Goal: Transaction & Acquisition: Download file/media

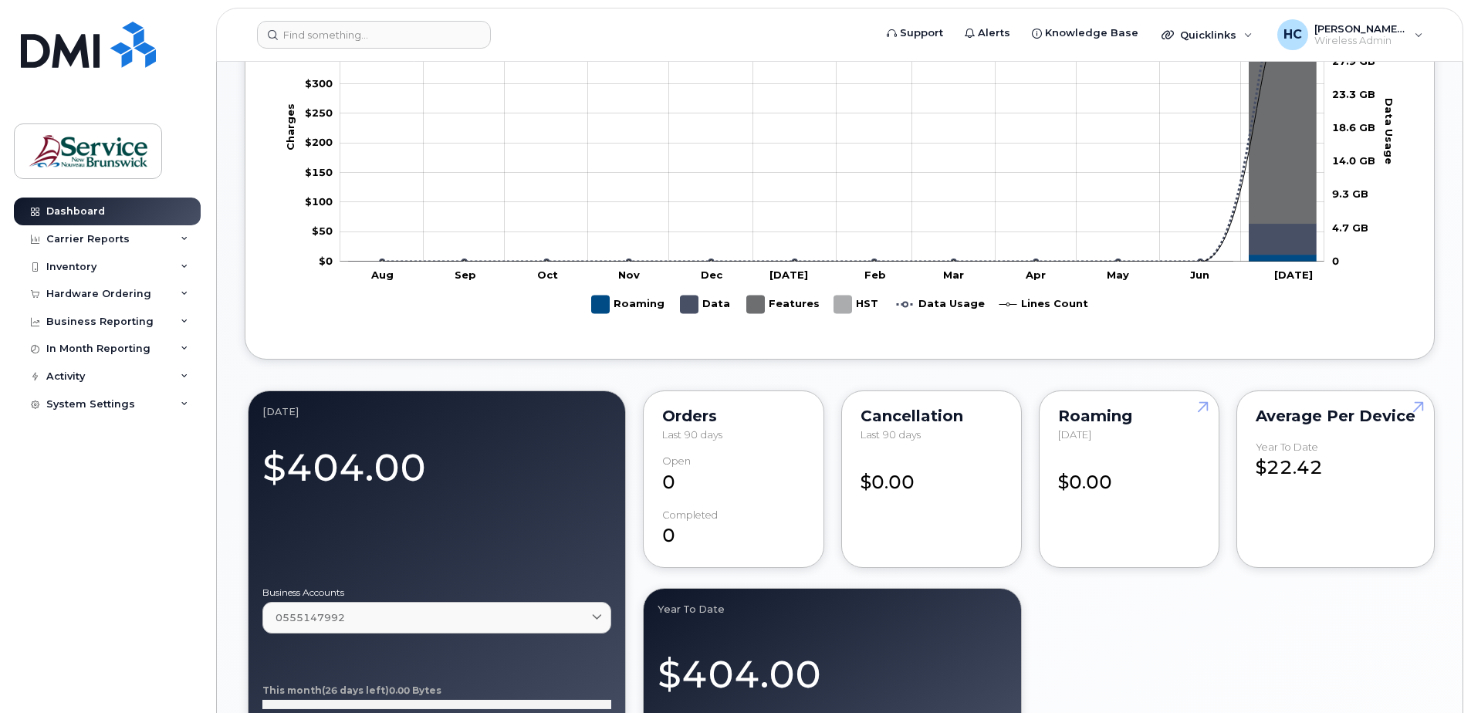
scroll to position [772, 0]
click at [337, 469] on div "$404.00" at bounding box center [436, 467] width 349 height 58
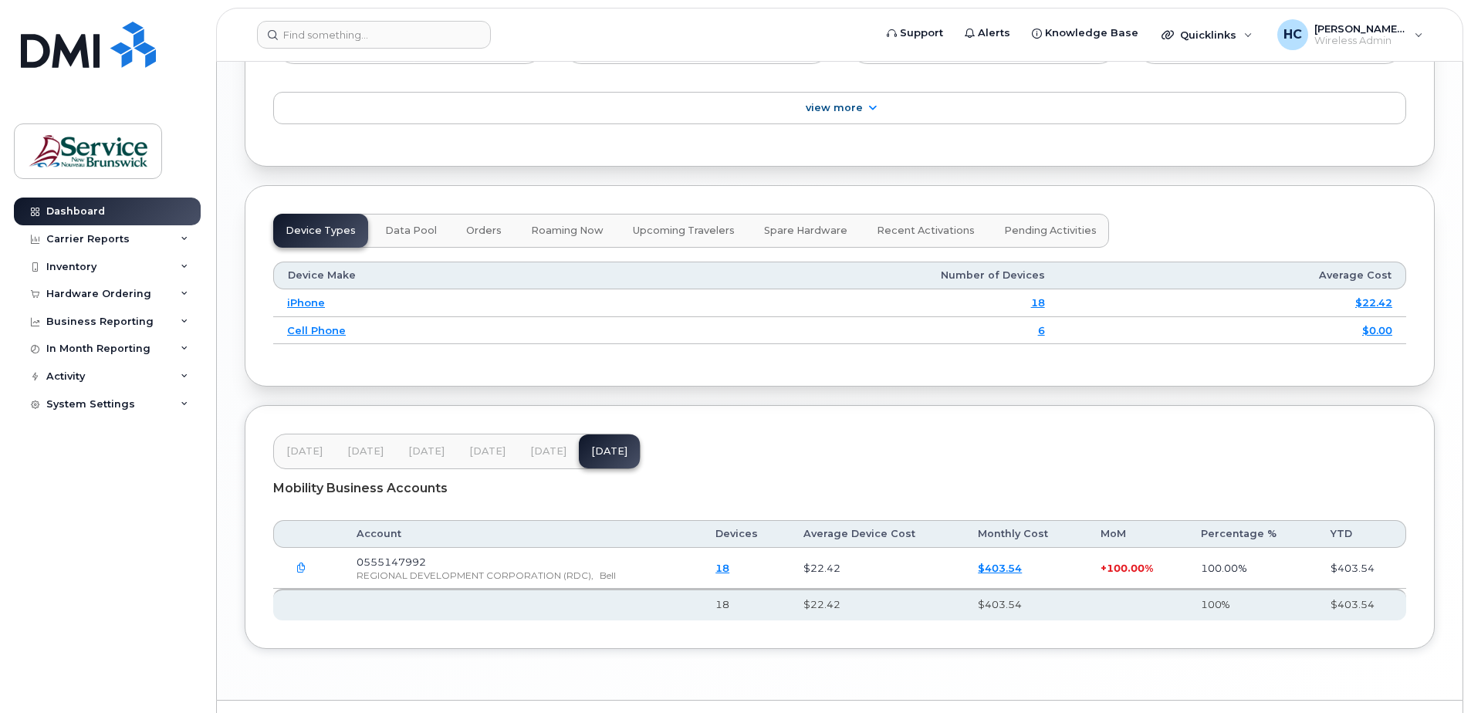
scroll to position [1744, 0]
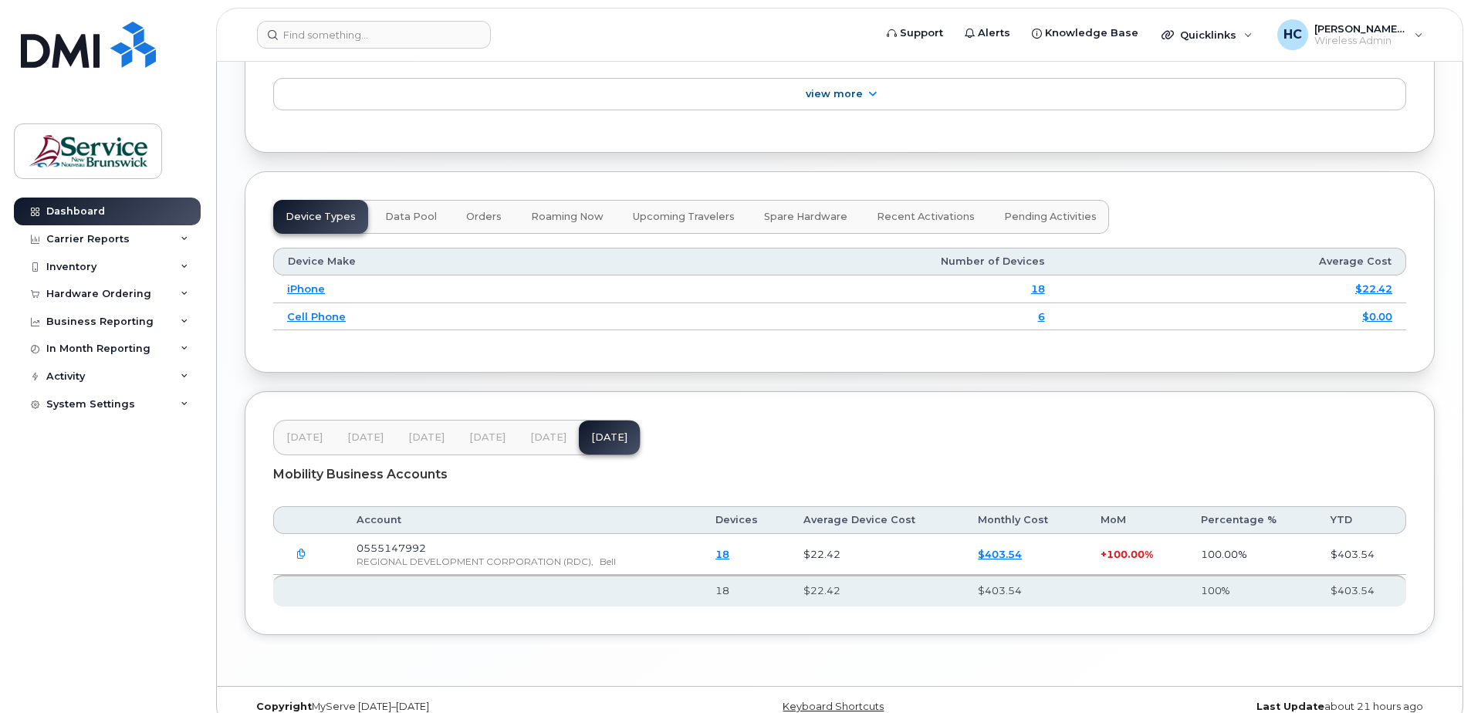
click at [992, 548] on link "$403.54" at bounding box center [1000, 554] width 44 height 12
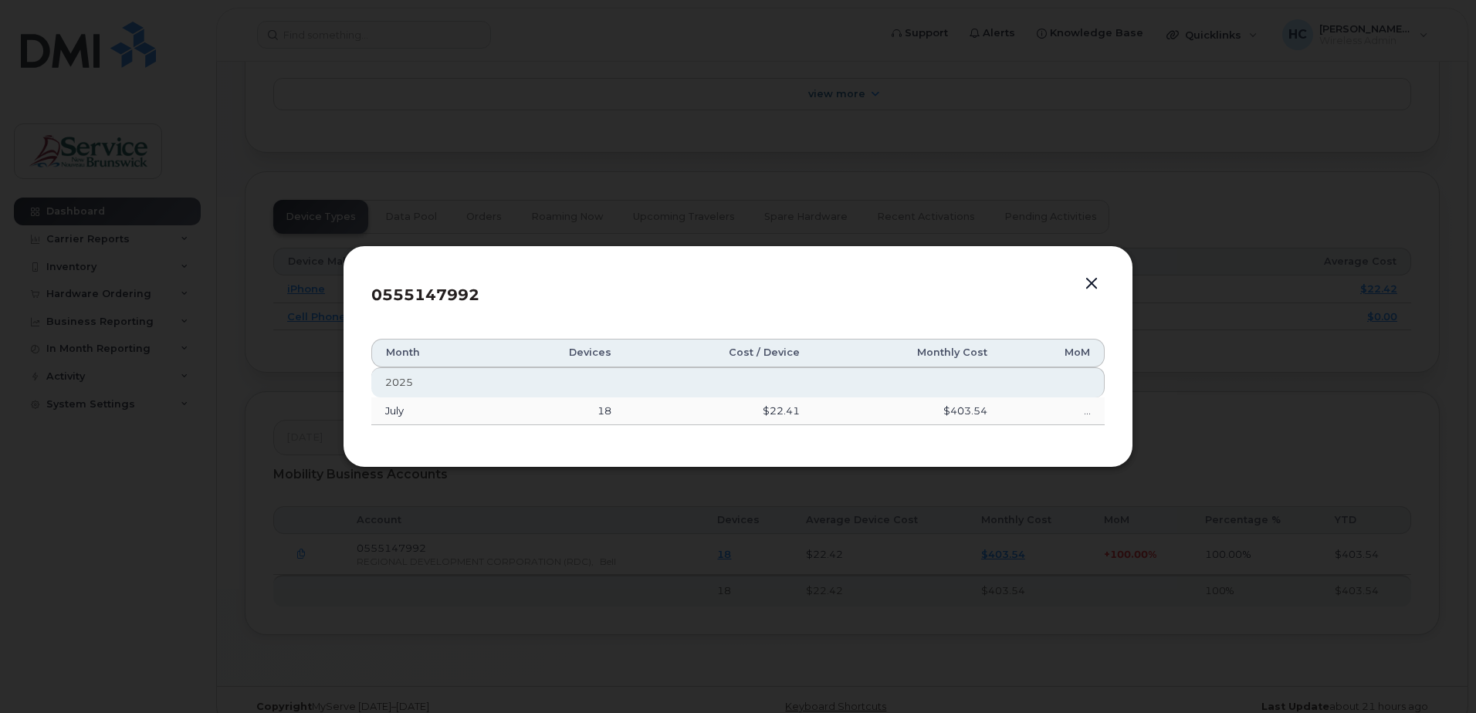
click at [1091, 287] on button "button" at bounding box center [1091, 284] width 23 height 22
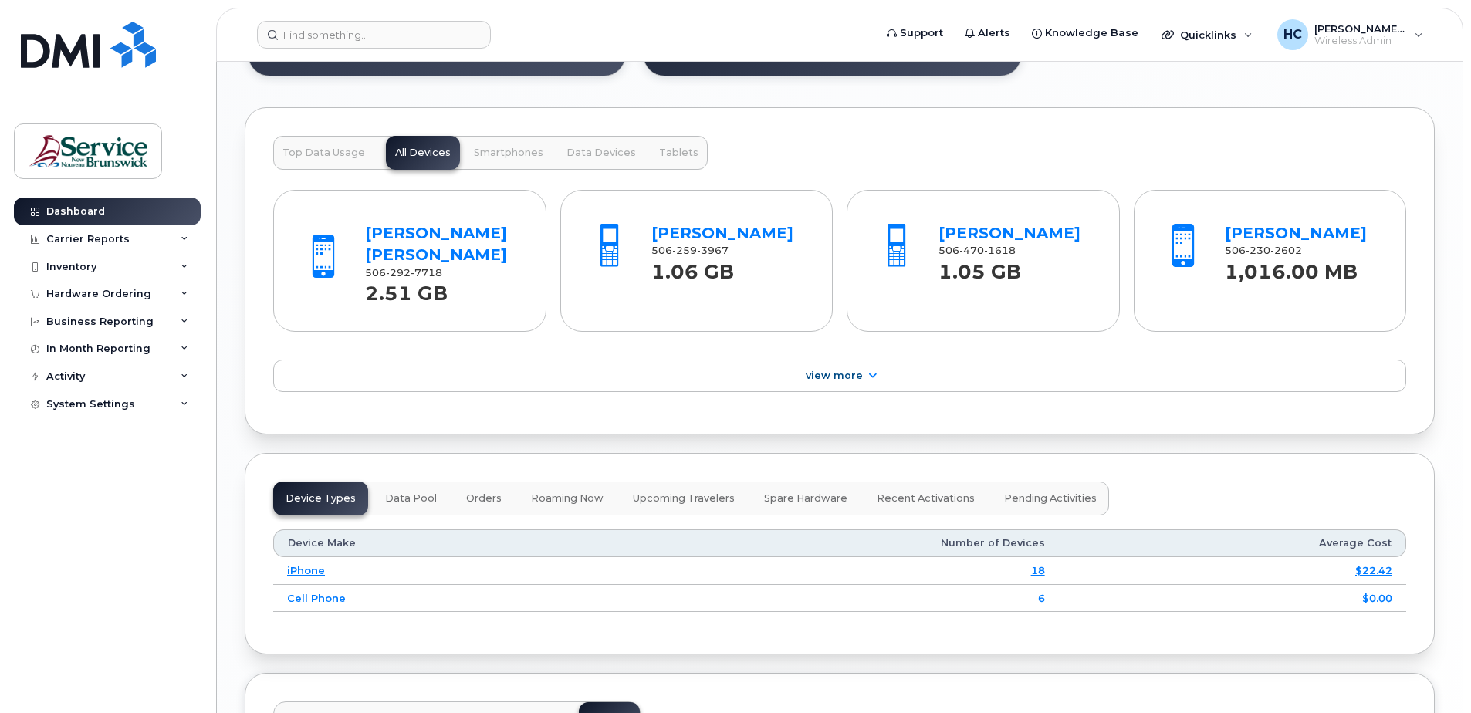
scroll to position [1436, 0]
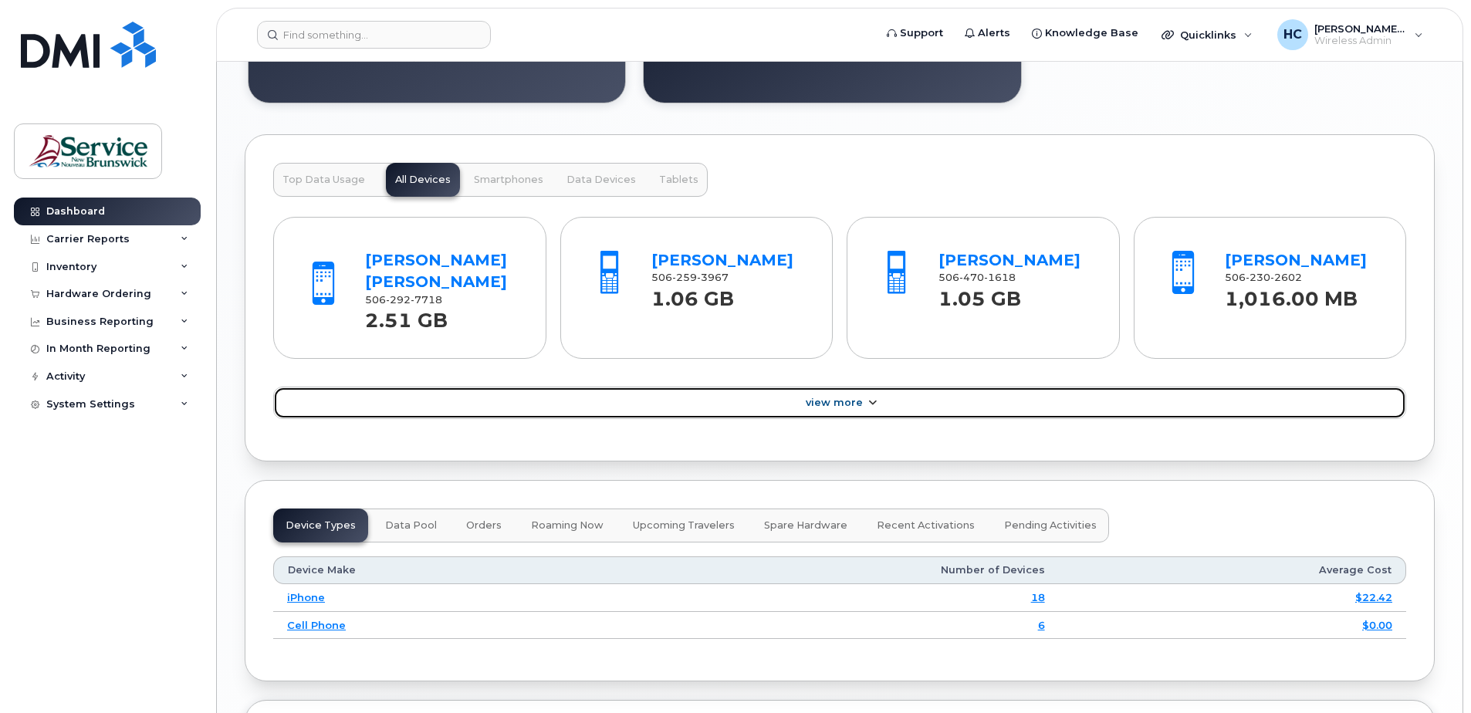
click at [844, 397] on span "View More" at bounding box center [834, 403] width 57 height 12
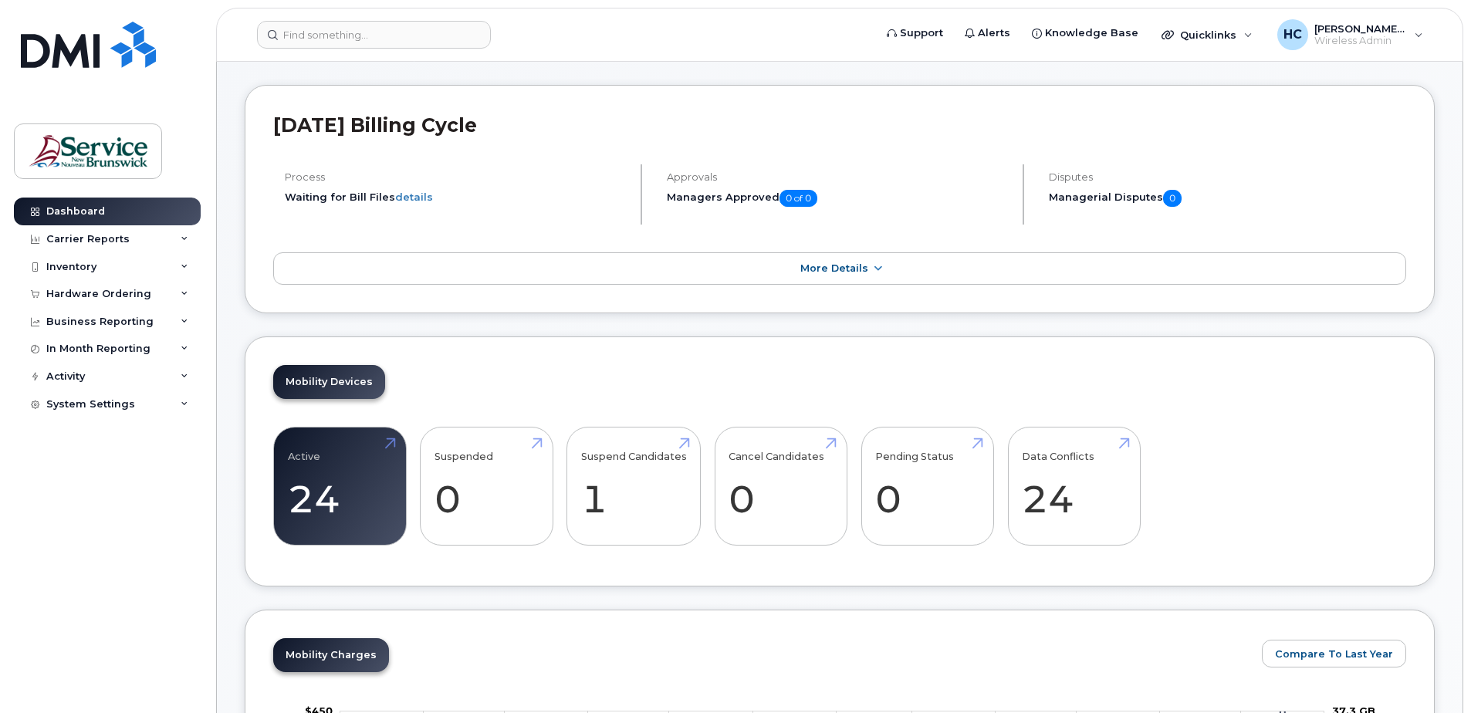
scroll to position [0, 0]
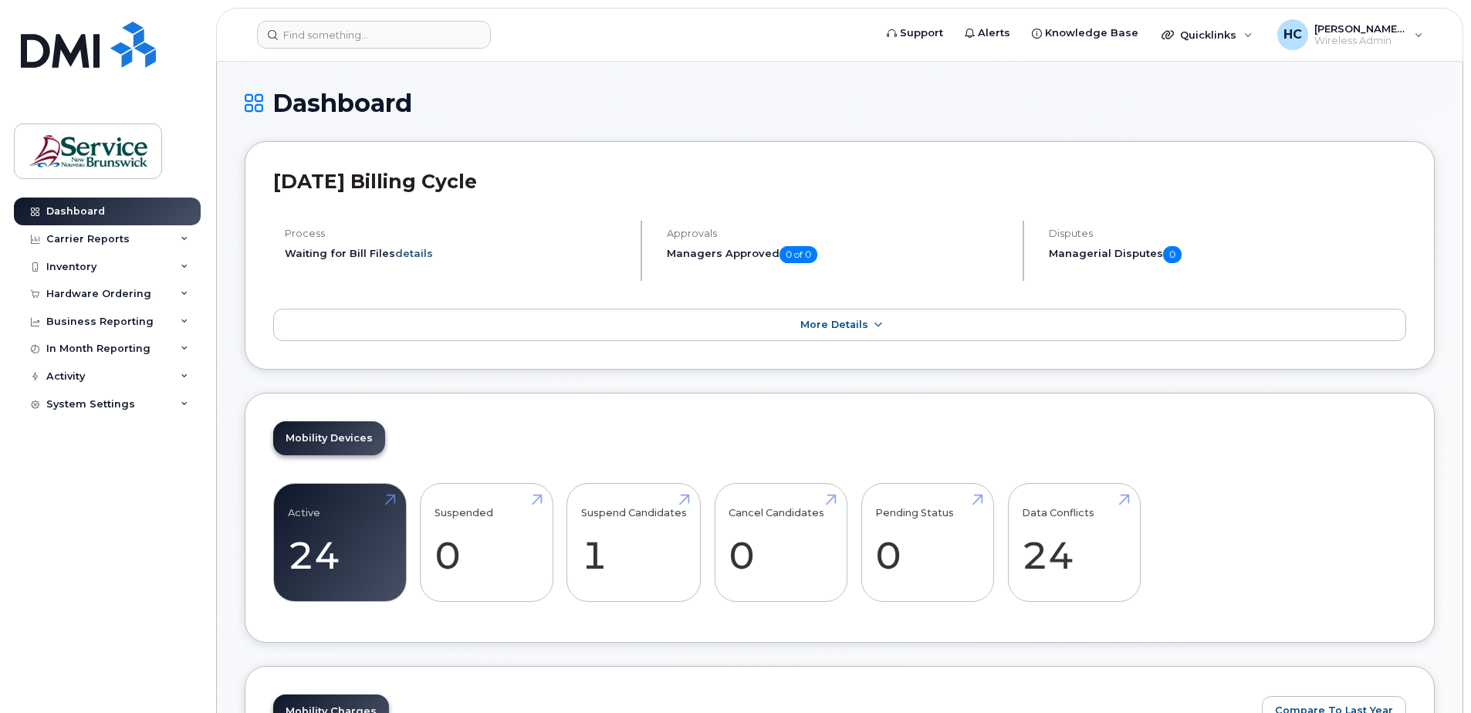
click at [406, 254] on link "details" at bounding box center [414, 253] width 38 height 12
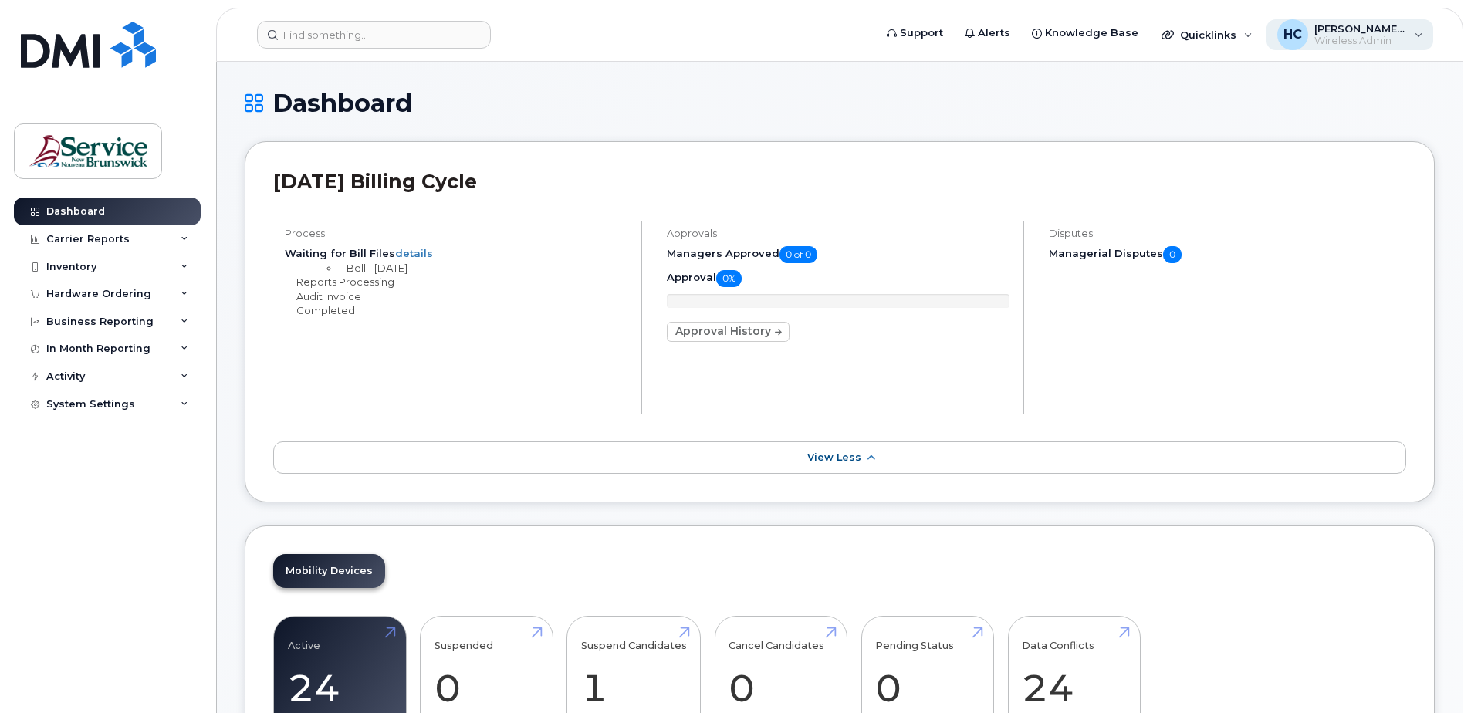
click at [1378, 34] on span "[PERSON_NAME] (RDC/SDR)" at bounding box center [1360, 28] width 93 height 12
click at [84, 238] on div "Carrier Reports" at bounding box center [87, 239] width 83 height 12
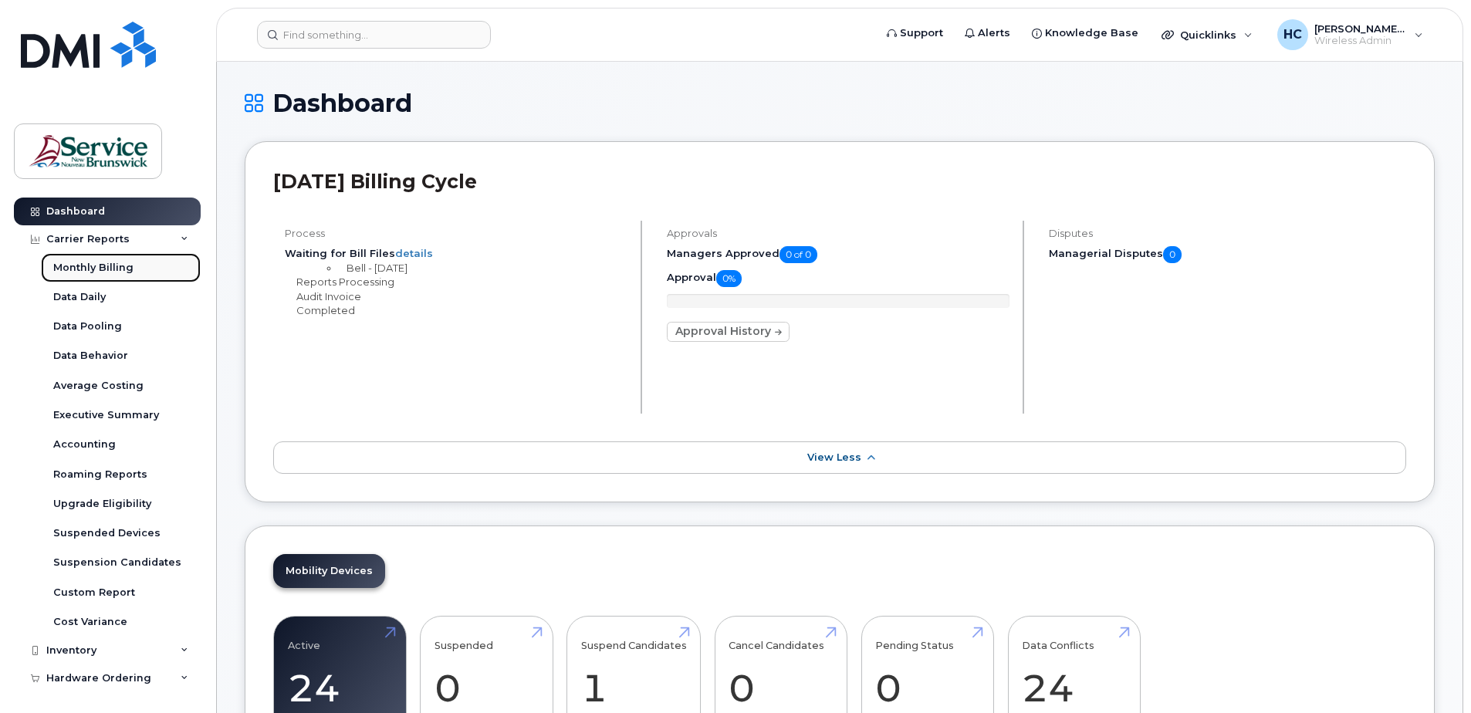
click at [86, 263] on div "Monthly Billing" at bounding box center [93, 268] width 80 height 14
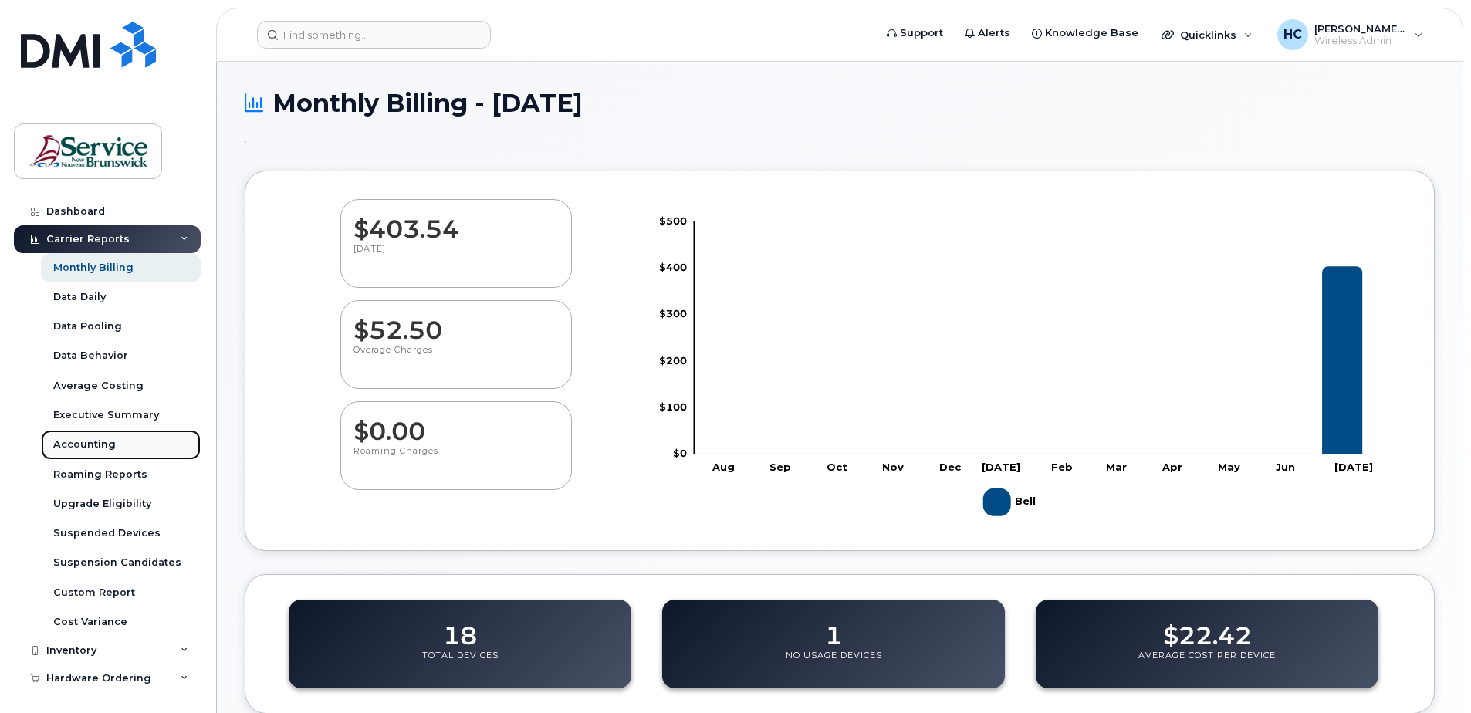
click at [87, 441] on div "Accounting" at bounding box center [84, 445] width 63 height 14
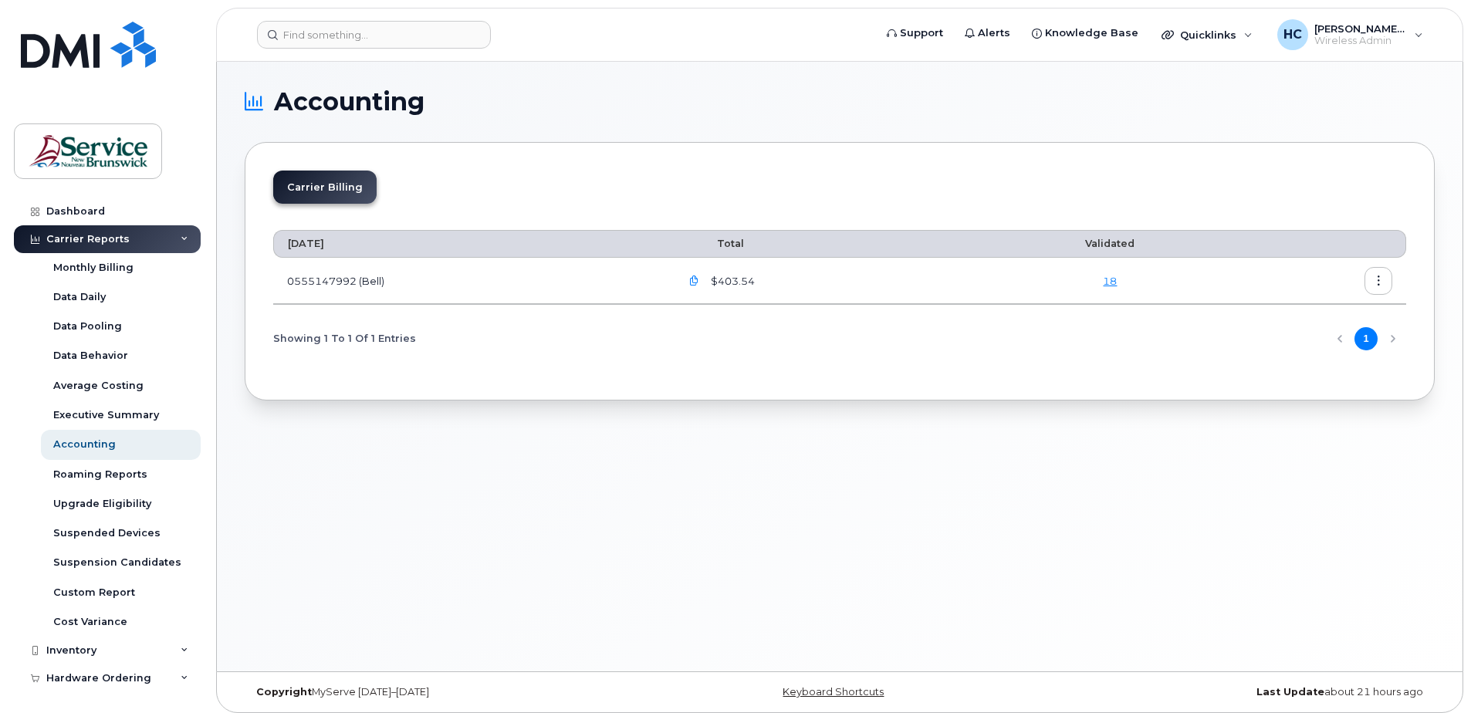
click at [1378, 279] on icon "button" at bounding box center [1379, 281] width 10 height 10
click at [1309, 342] on span "Download" at bounding box center [1308, 344] width 60 height 14
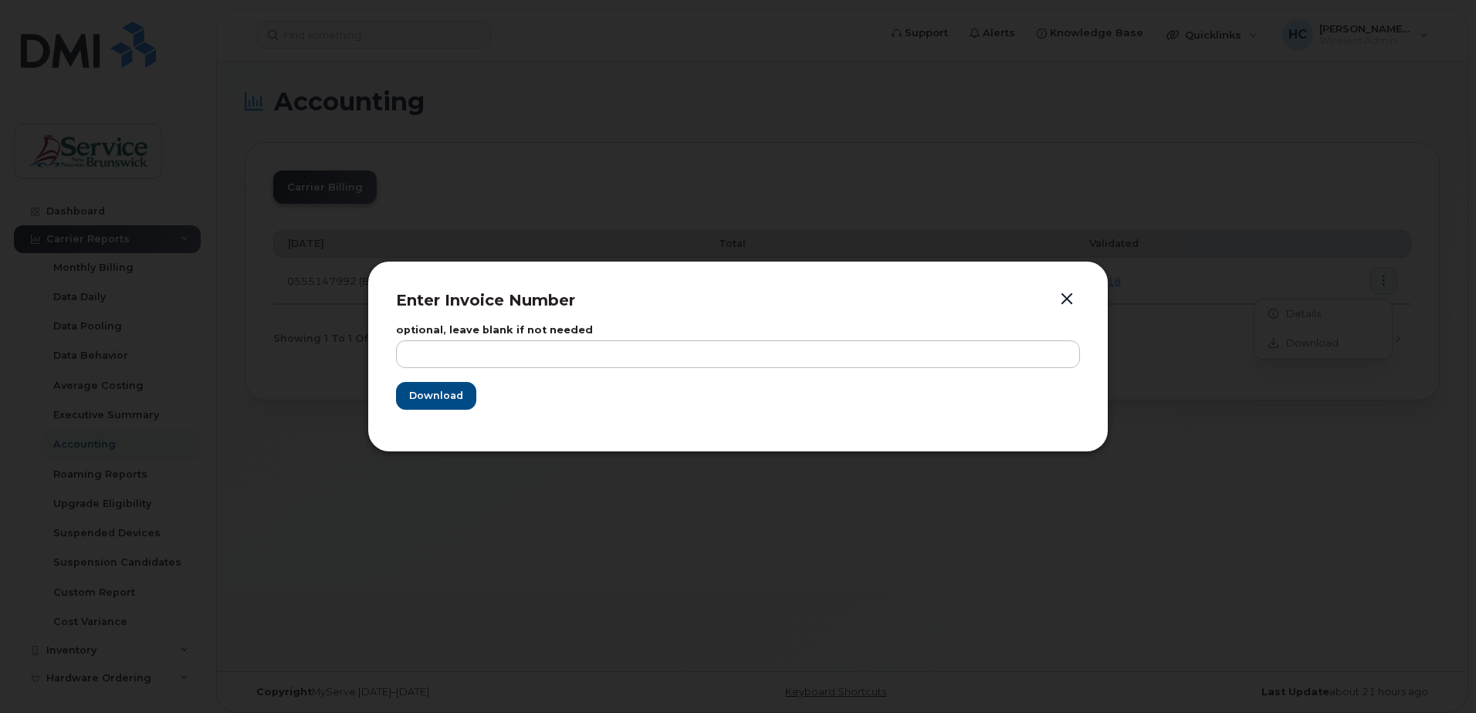
click at [1068, 297] on button "button" at bounding box center [1066, 300] width 23 height 22
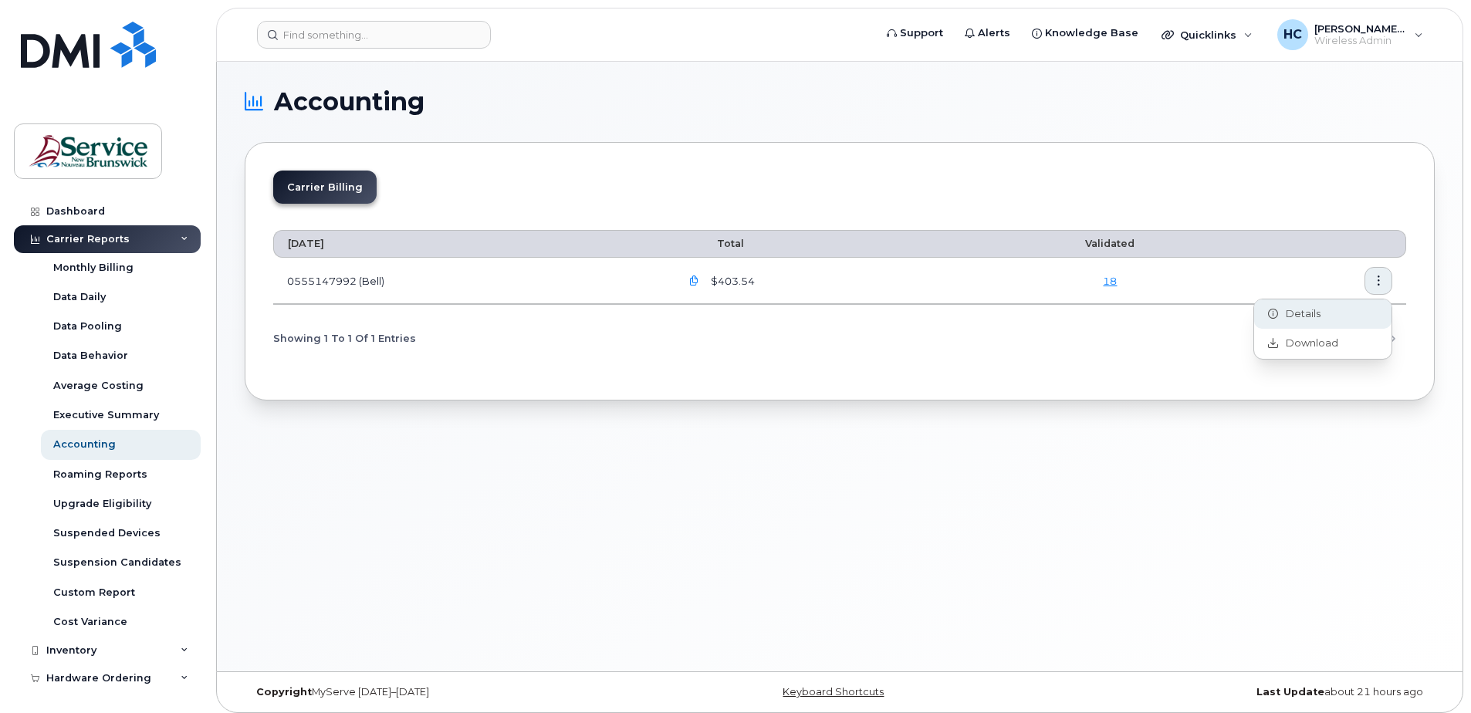
click at [1301, 310] on span "Details" at bounding box center [1299, 314] width 42 height 14
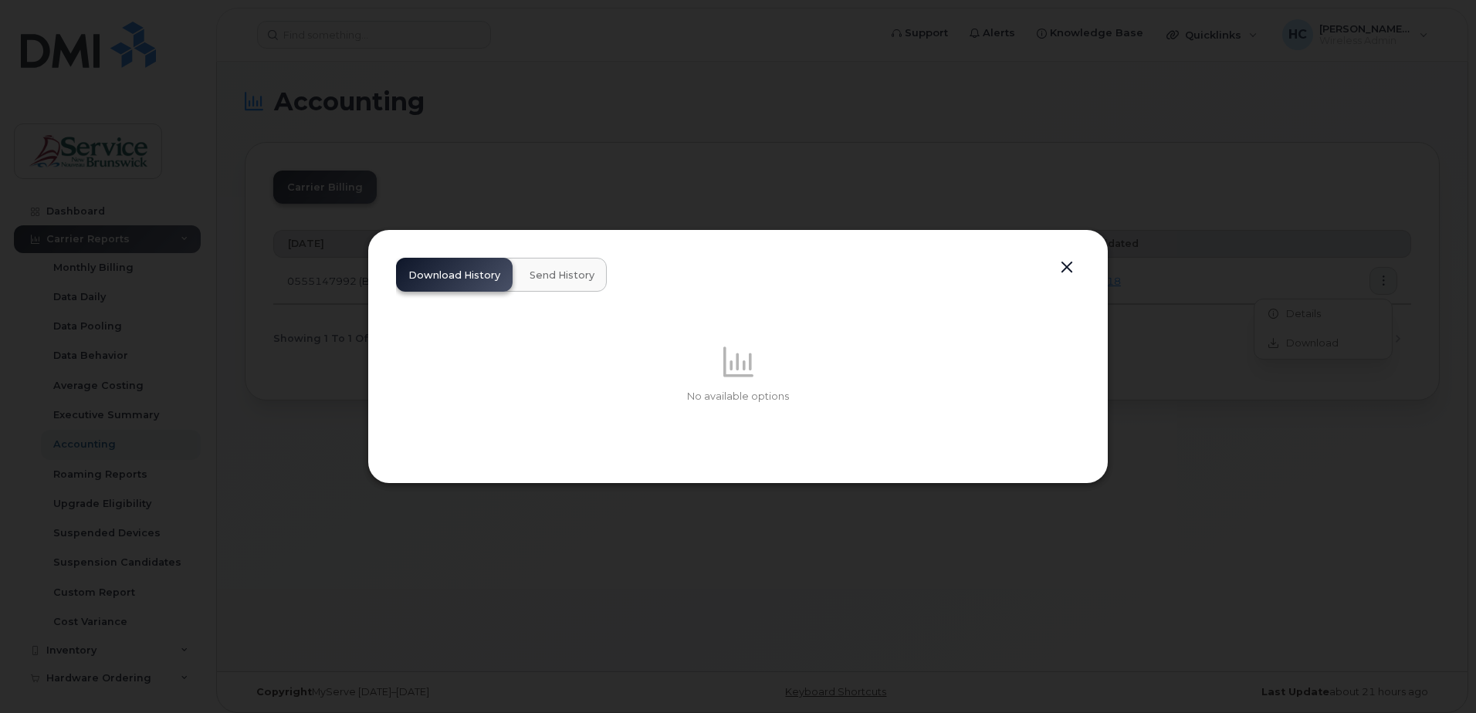
click at [553, 276] on span "Send History" at bounding box center [561, 275] width 65 height 12
click at [464, 277] on span "Download History" at bounding box center [454, 275] width 92 height 12
click at [1066, 260] on button "button" at bounding box center [1066, 268] width 23 height 22
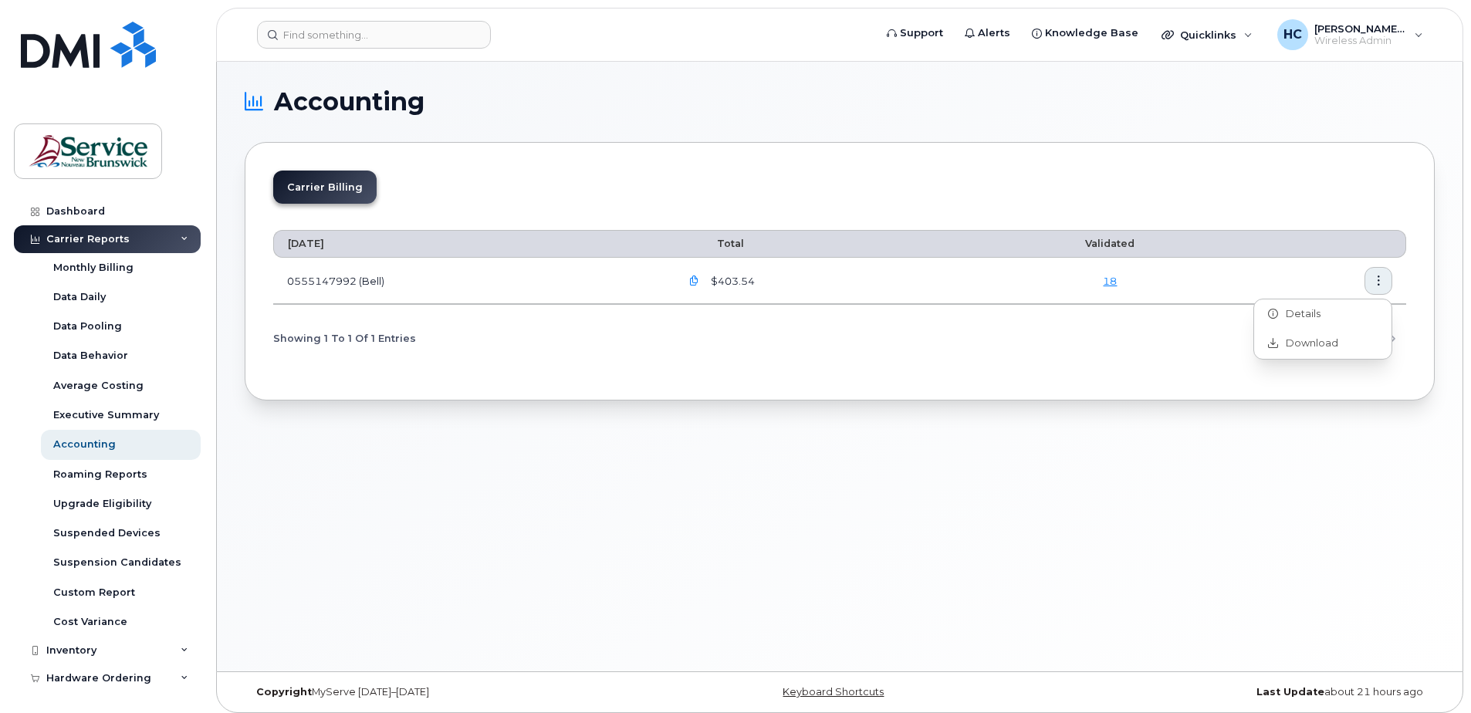
click at [699, 282] on icon "button" at bounding box center [694, 281] width 10 height 10
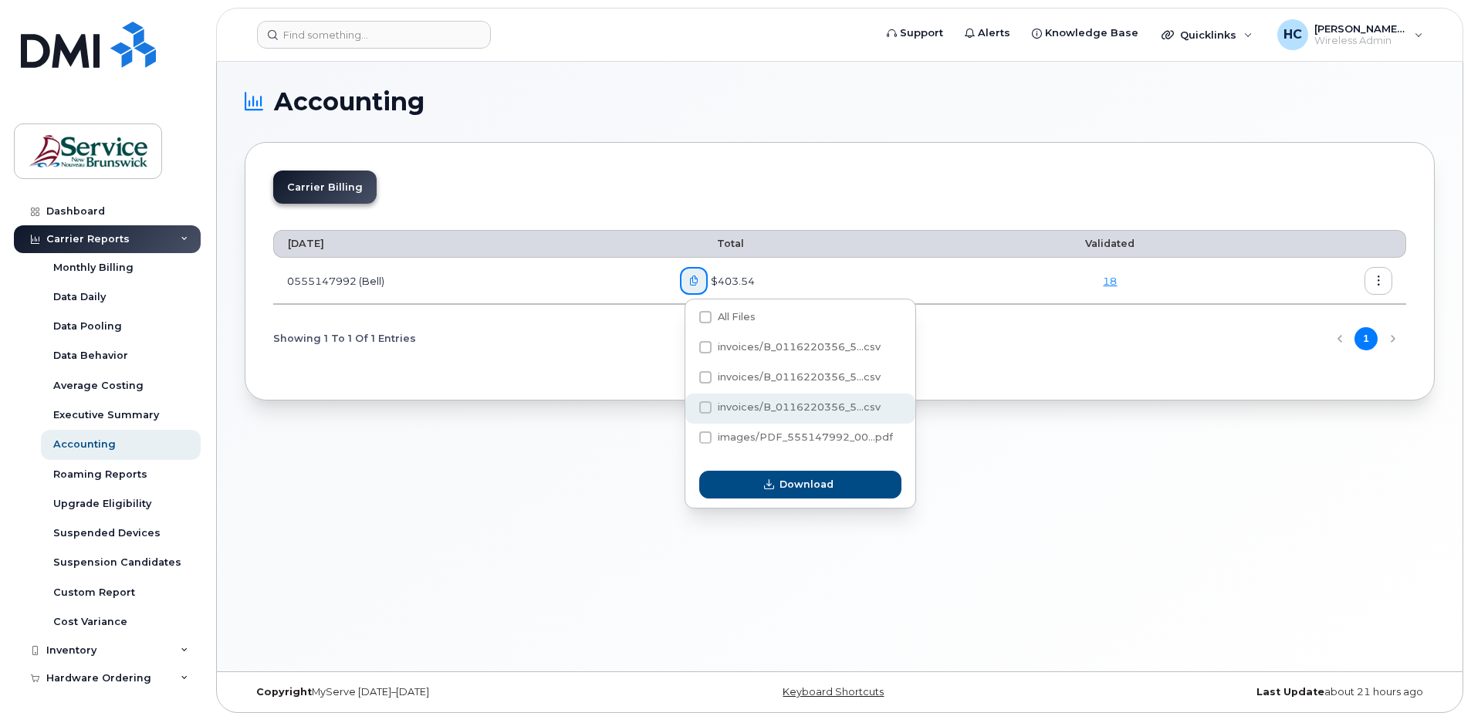
click at [708, 404] on span at bounding box center [705, 407] width 12 height 12
click at [688, 404] on input "invoices/B_0116220356_5...csv" at bounding box center [685, 408] width 8 height 8
checkbox input "true"
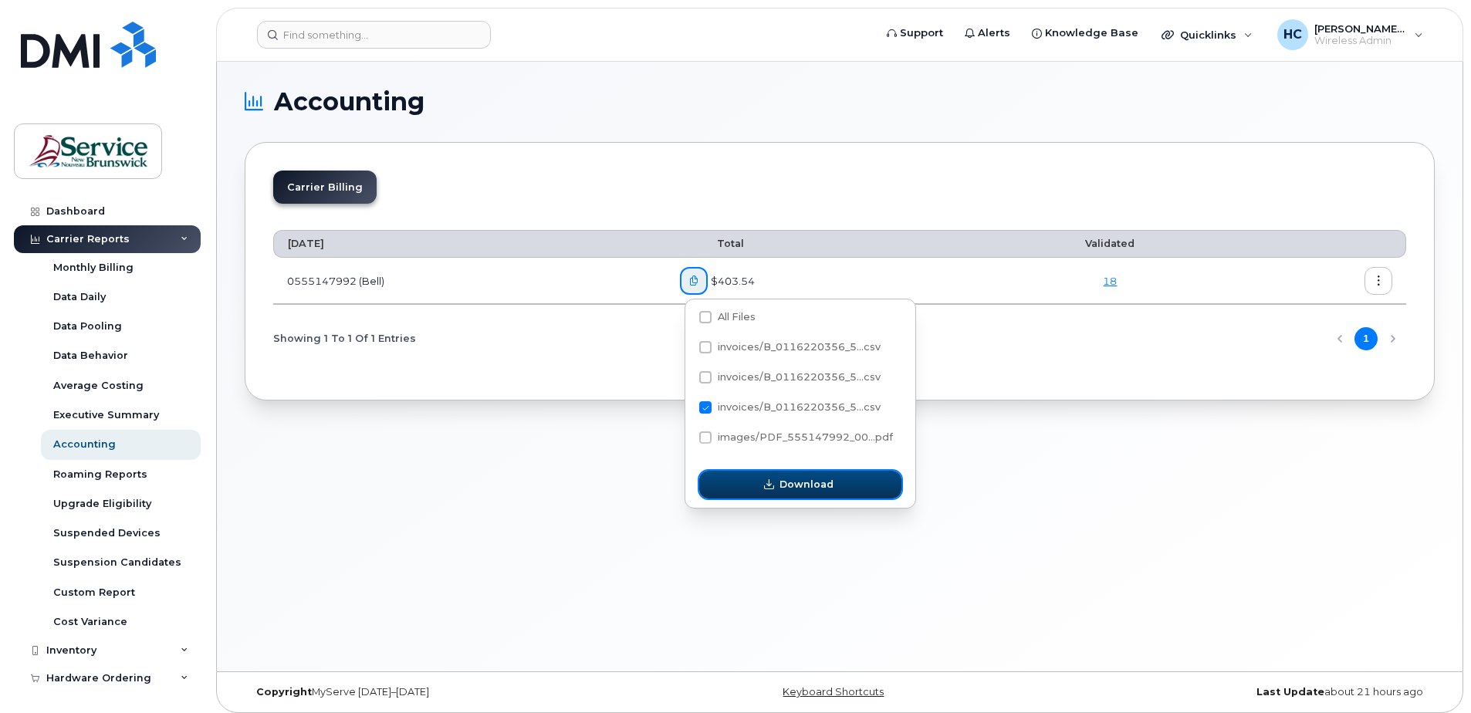
click at [781, 485] on span "Download" at bounding box center [807, 484] width 54 height 15
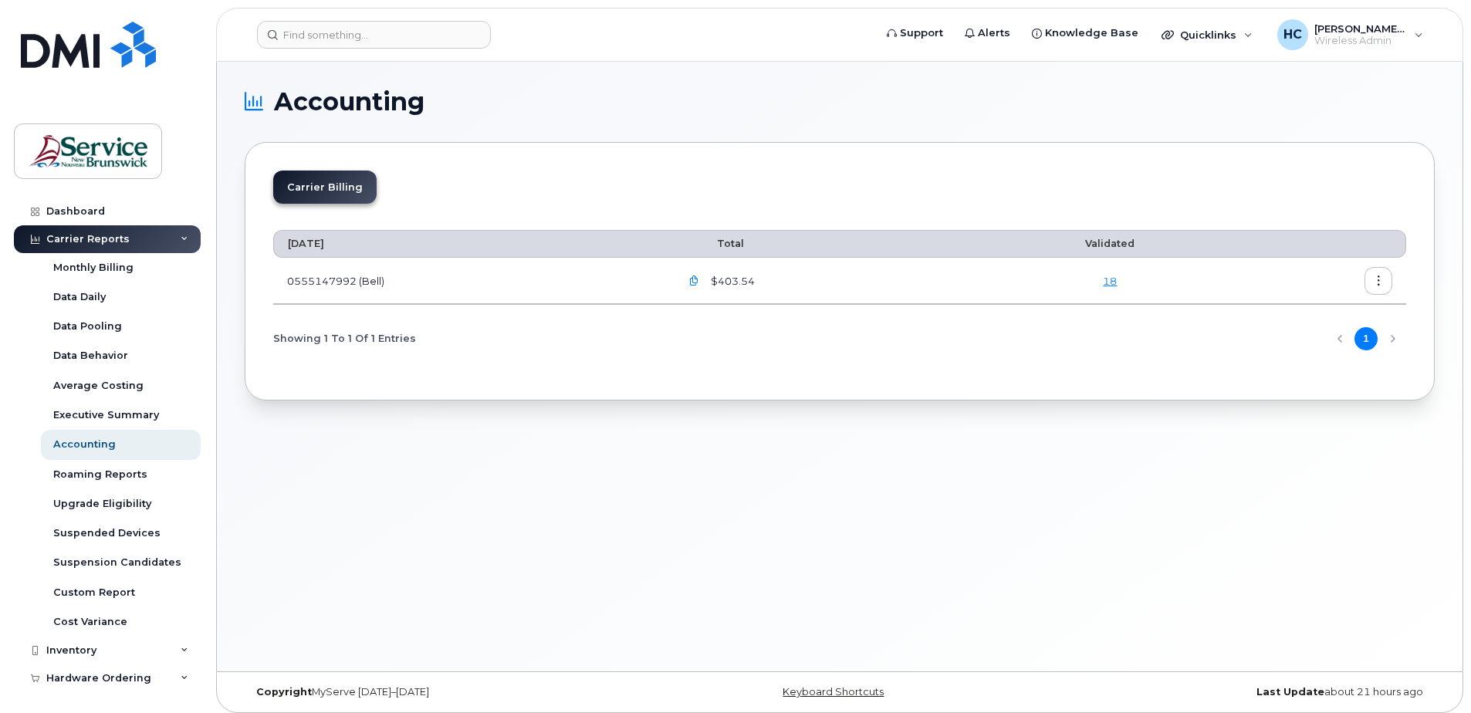
click at [695, 281] on icon "button" at bounding box center [694, 281] width 10 height 10
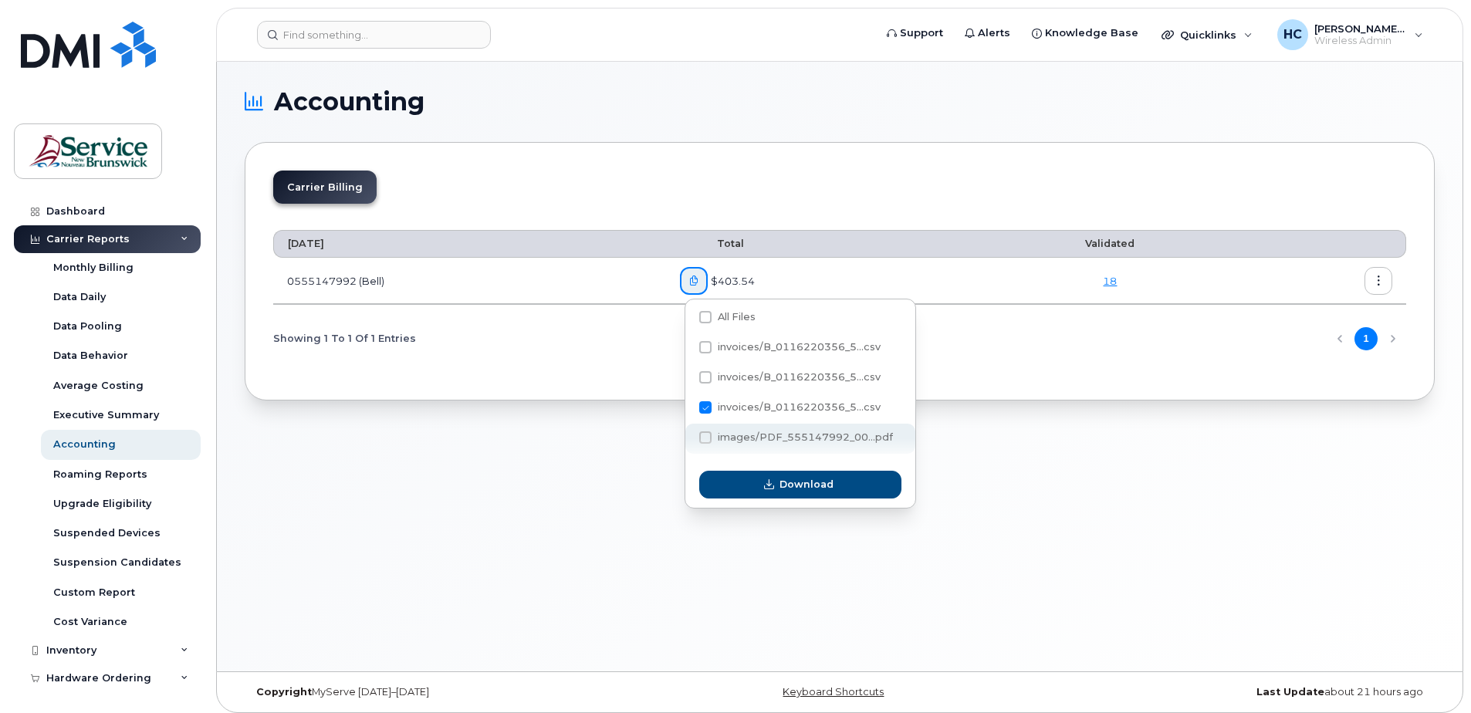
click at [711, 435] on span at bounding box center [705, 437] width 12 height 12
click at [688, 435] on input "images/PDF_555147992_00...pdf" at bounding box center [685, 439] width 8 height 8
checkbox input "true"
click at [710, 407] on span at bounding box center [705, 407] width 12 height 12
click at [688, 407] on input "invoices/B_0116220356_5...csv" at bounding box center [685, 408] width 8 height 8
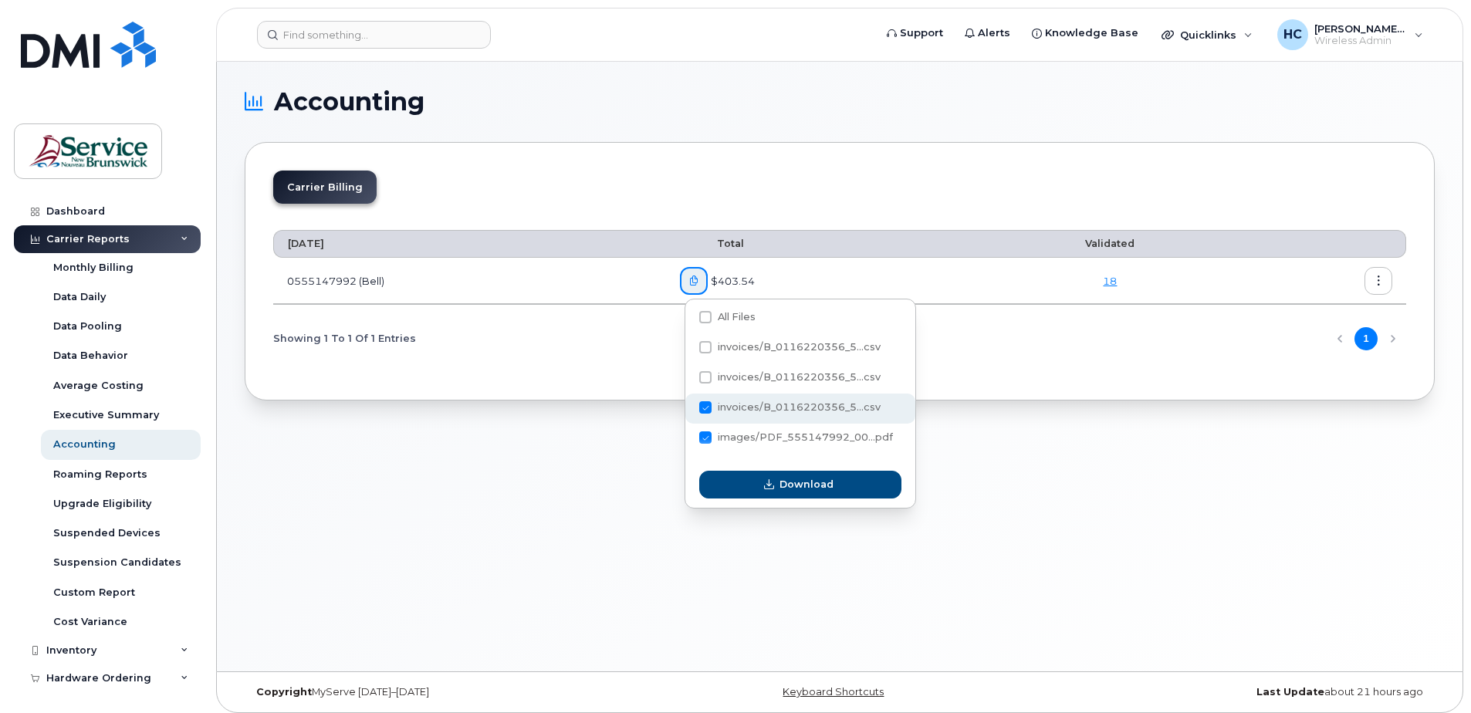
checkbox input "false"
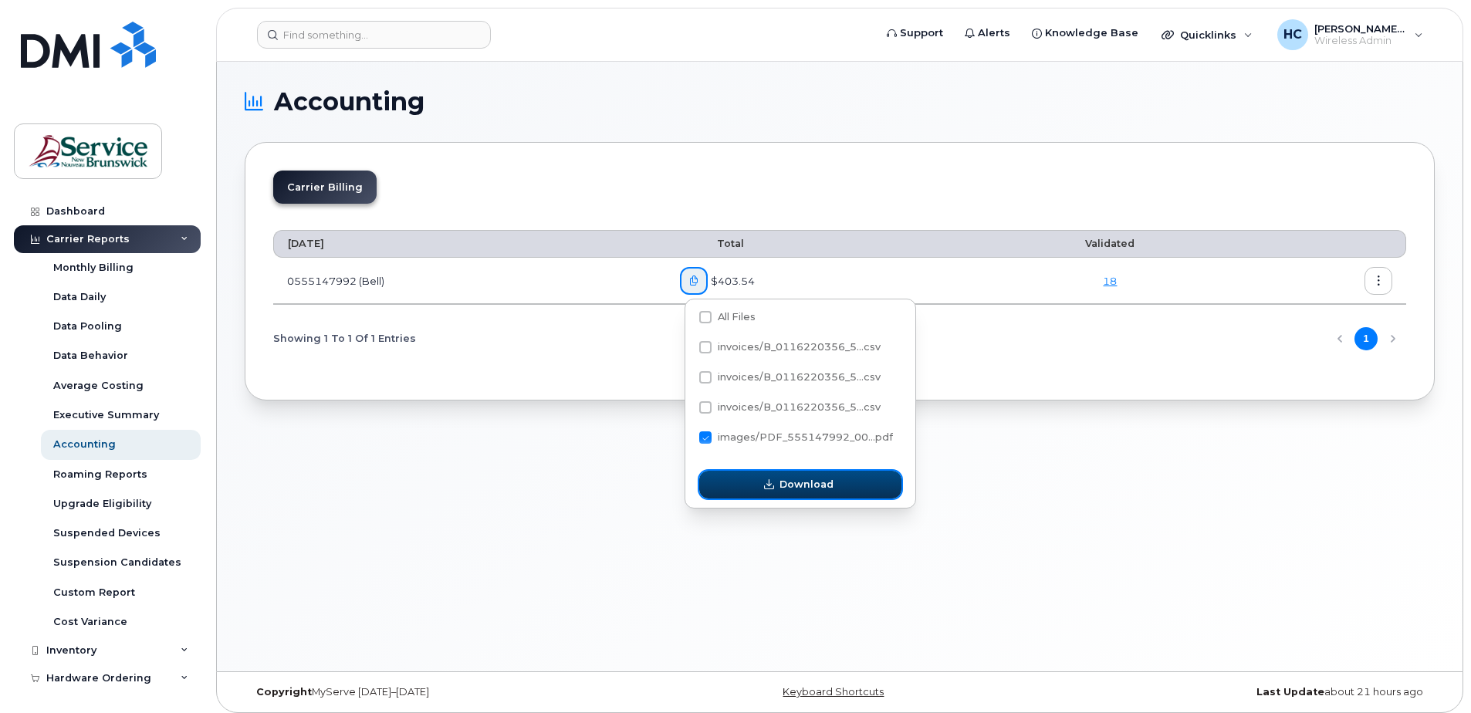
click at [793, 491] on span "Download" at bounding box center [807, 484] width 54 height 15
